Goal: Navigation & Orientation: Find specific page/section

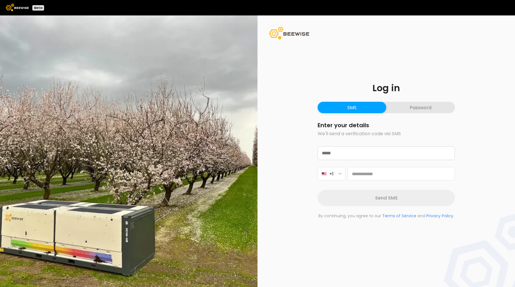
click at [419, 105] on button "Password" at bounding box center [420, 107] width 69 height 11
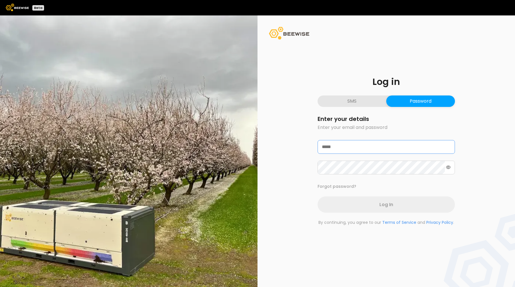
type input "**********"
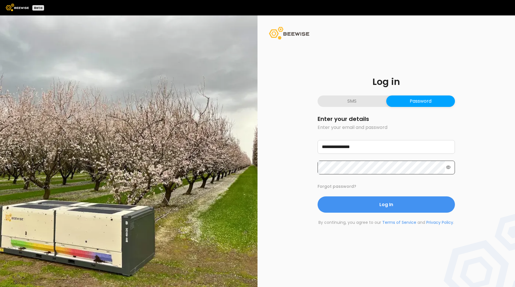
click at [450, 171] on div at bounding box center [386, 168] width 137 height 14
click at [449, 166] on icon at bounding box center [448, 167] width 5 height 4
click at [278, 168] on div "**********" at bounding box center [387, 151] width 258 height 272
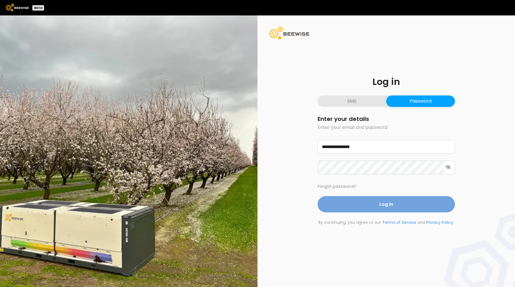
click at [374, 204] on button "Log In" at bounding box center [386, 204] width 137 height 16
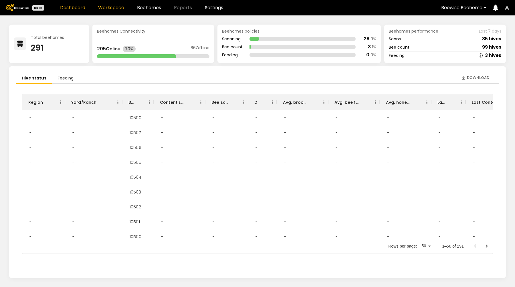
click at [102, 10] on link "Workspace" at bounding box center [111, 7] width 26 height 5
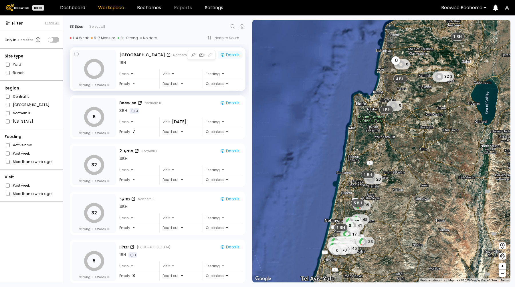
click at [227, 56] on div "Details" at bounding box center [229, 54] width 19 height 5
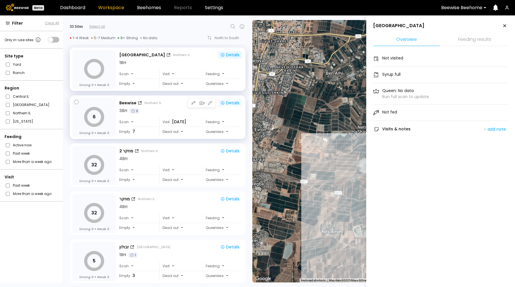
click at [230, 102] on div "Details" at bounding box center [229, 102] width 19 height 5
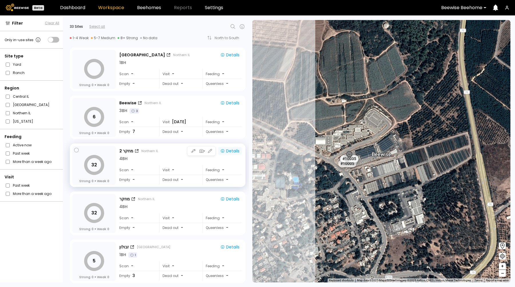
click at [231, 151] on div "Details" at bounding box center [229, 151] width 19 height 5
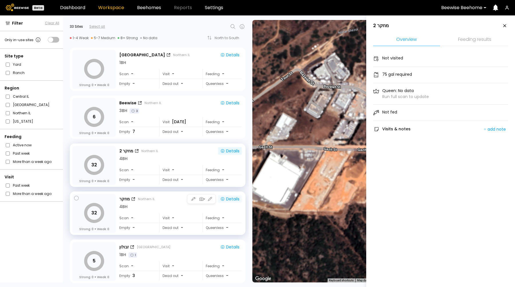
click at [228, 198] on div "Details" at bounding box center [229, 199] width 19 height 5
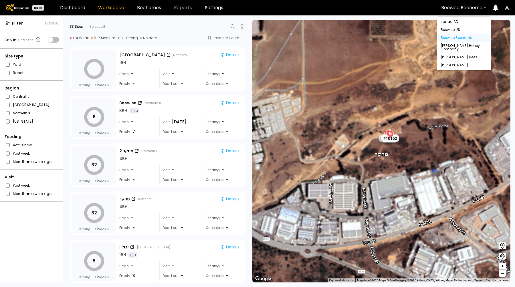
click at [468, 5] on div at bounding box center [461, 7] width 41 height 5
click at [451, 66] on div "[PERSON_NAME]" at bounding box center [464, 65] width 47 height 3
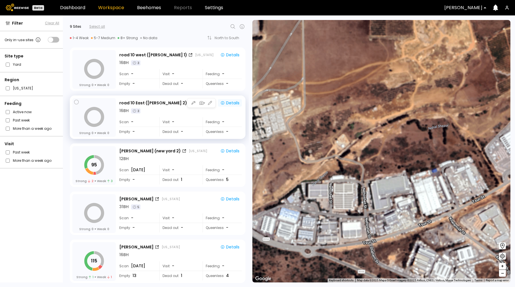
click at [227, 102] on div "Details" at bounding box center [229, 102] width 19 height 5
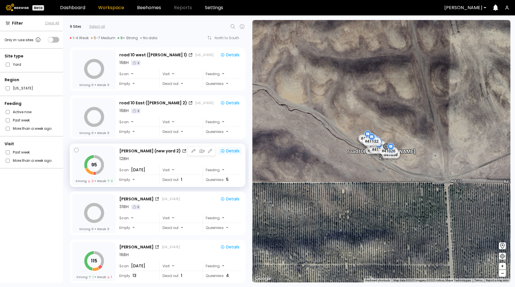
click at [233, 151] on div "Details" at bounding box center [229, 151] width 19 height 5
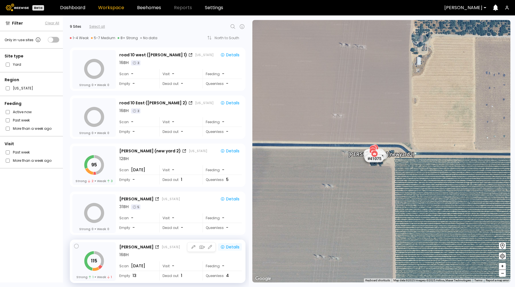
click at [230, 245] on div "Details" at bounding box center [229, 247] width 19 height 5
